Goal: Go to known website: Access a specific website the user already knows

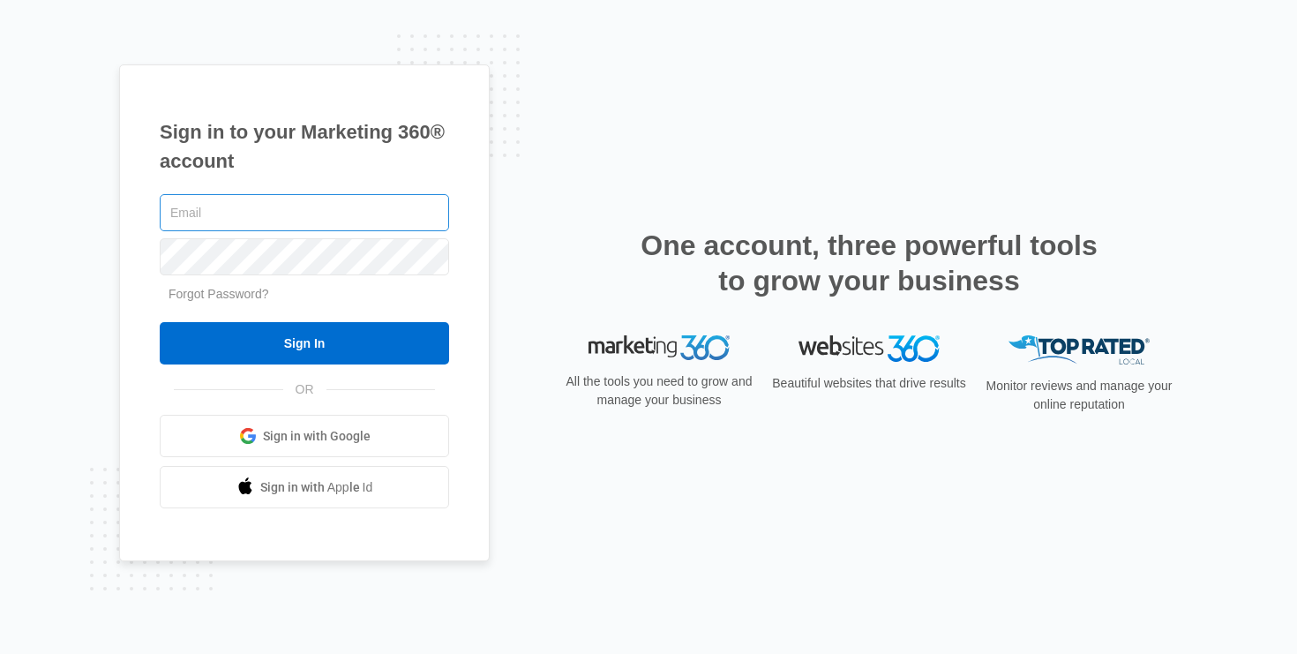
click at [362, 226] on input "text" at bounding box center [304, 212] width 289 height 37
click at [351, 204] on input "text" at bounding box center [304, 212] width 289 height 37
type input "[EMAIL_ADDRESS][PERSON_NAME][DOMAIN_NAME]"
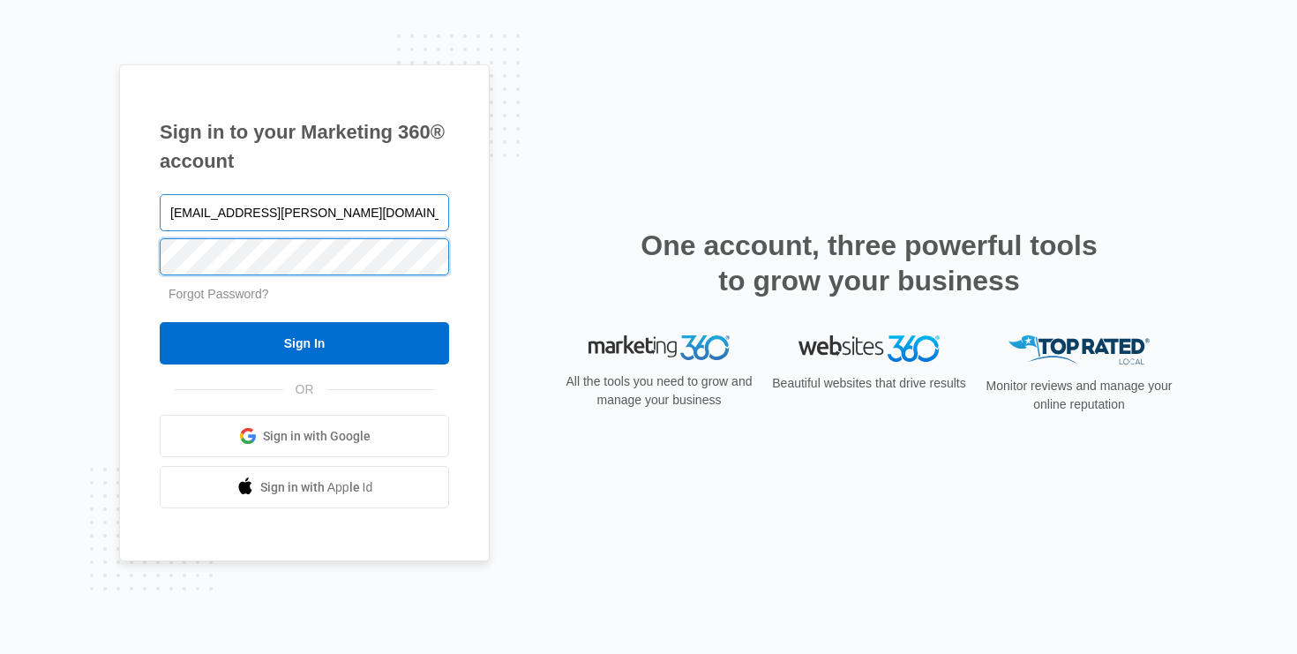
click at [160, 322] on input "Sign In" at bounding box center [304, 343] width 289 height 42
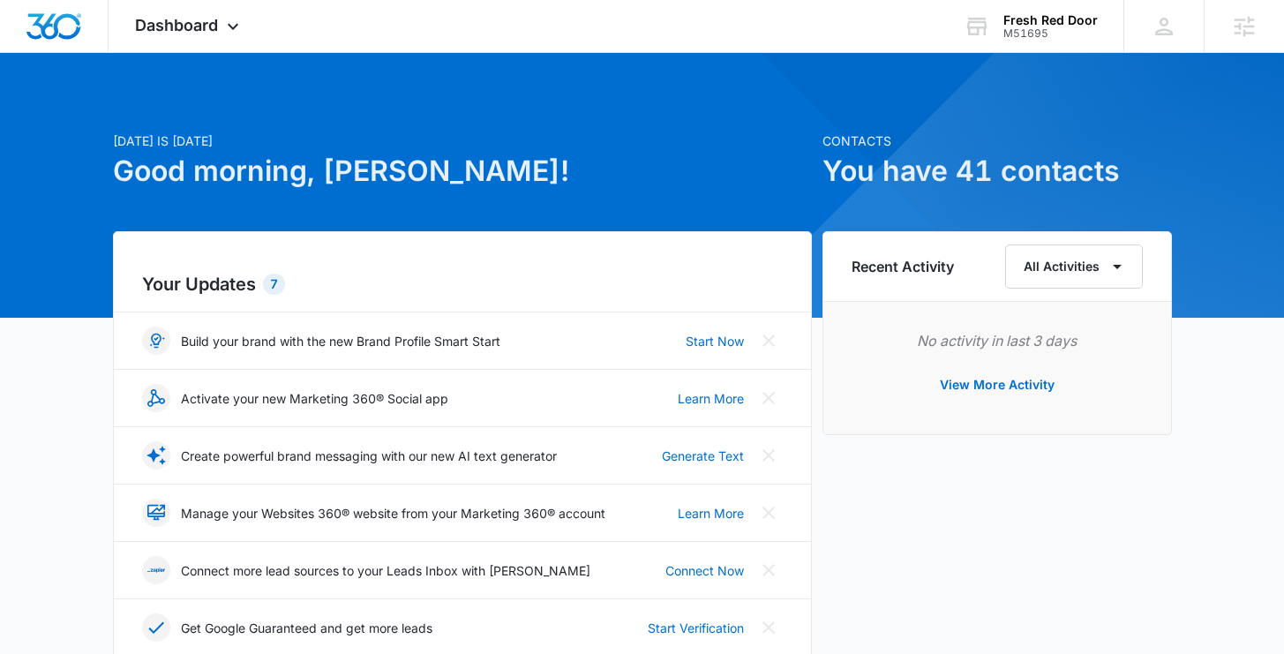
click at [1038, 30] on div "M51695" at bounding box center [1050, 33] width 94 height 12
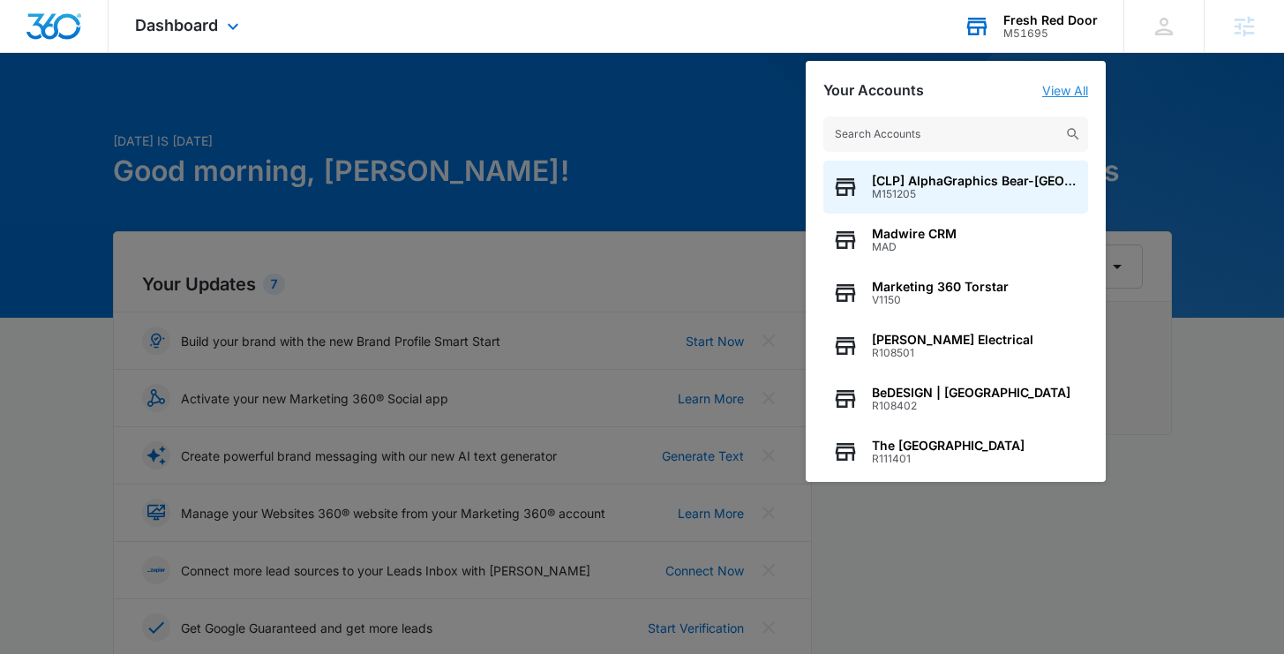
click at [1065, 86] on link "View All" at bounding box center [1065, 90] width 46 height 15
